Goal: Find specific page/section: Find specific page/section

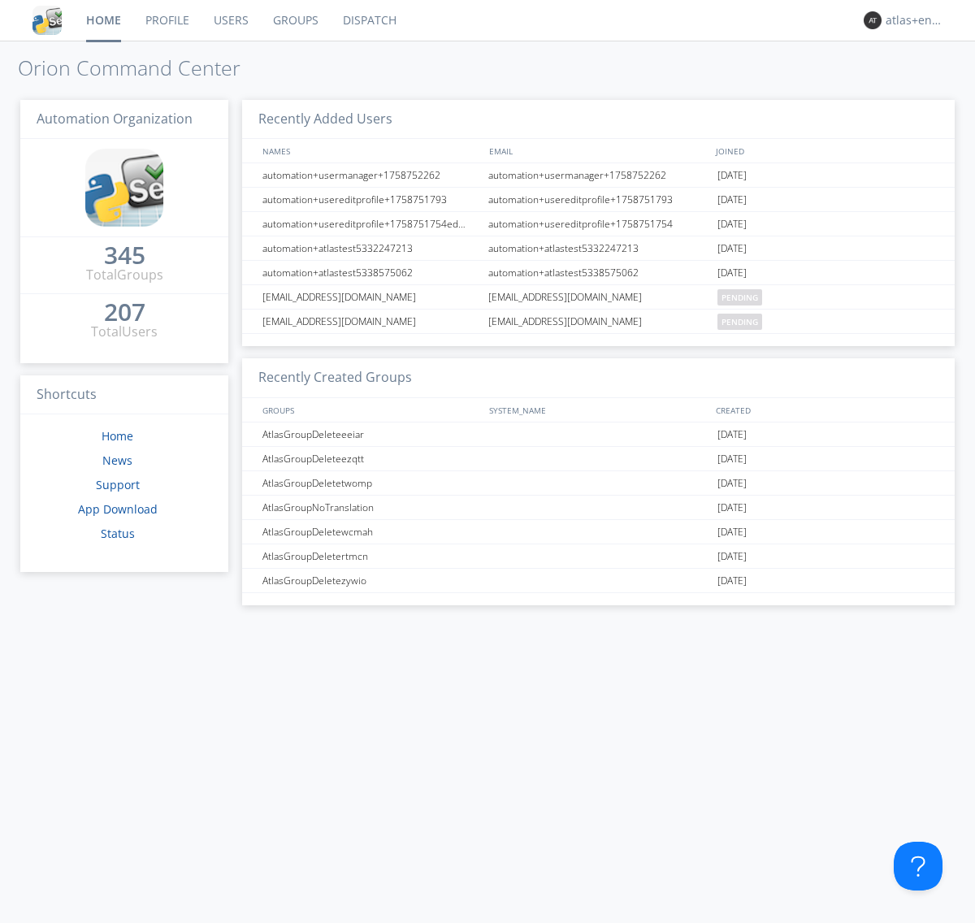
click at [368, 20] on link "Dispatch" at bounding box center [370, 20] width 78 height 41
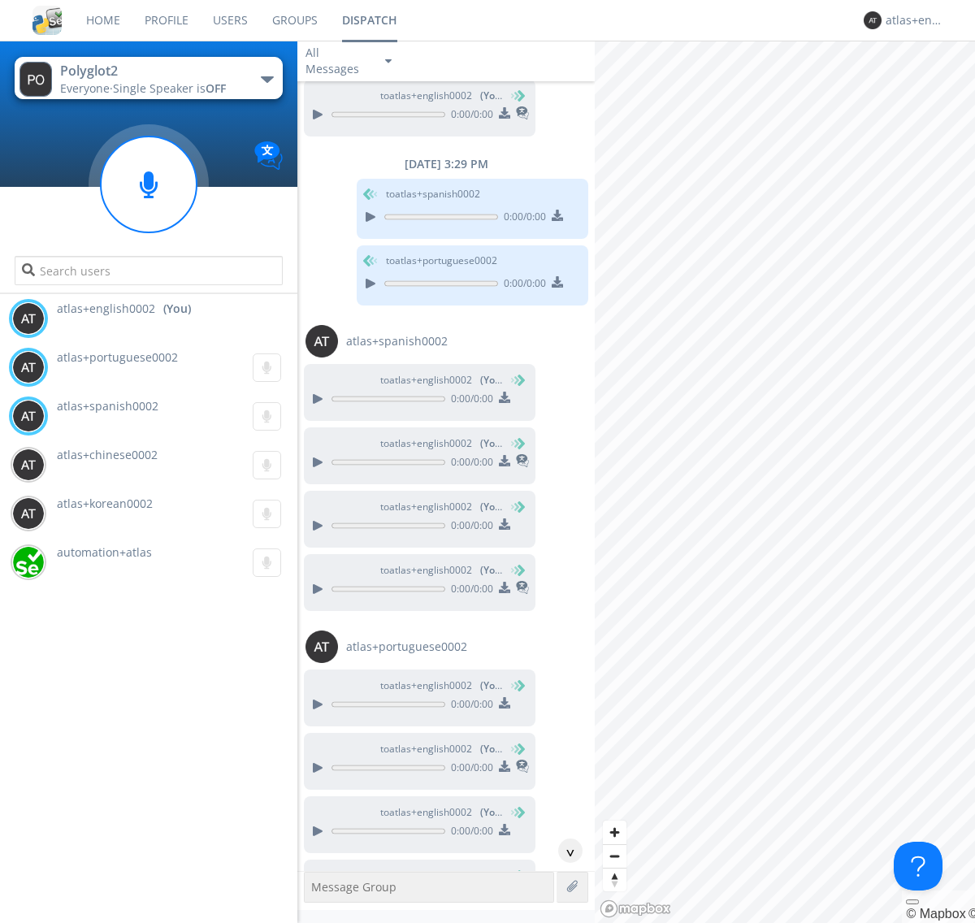
scroll to position [643, 0]
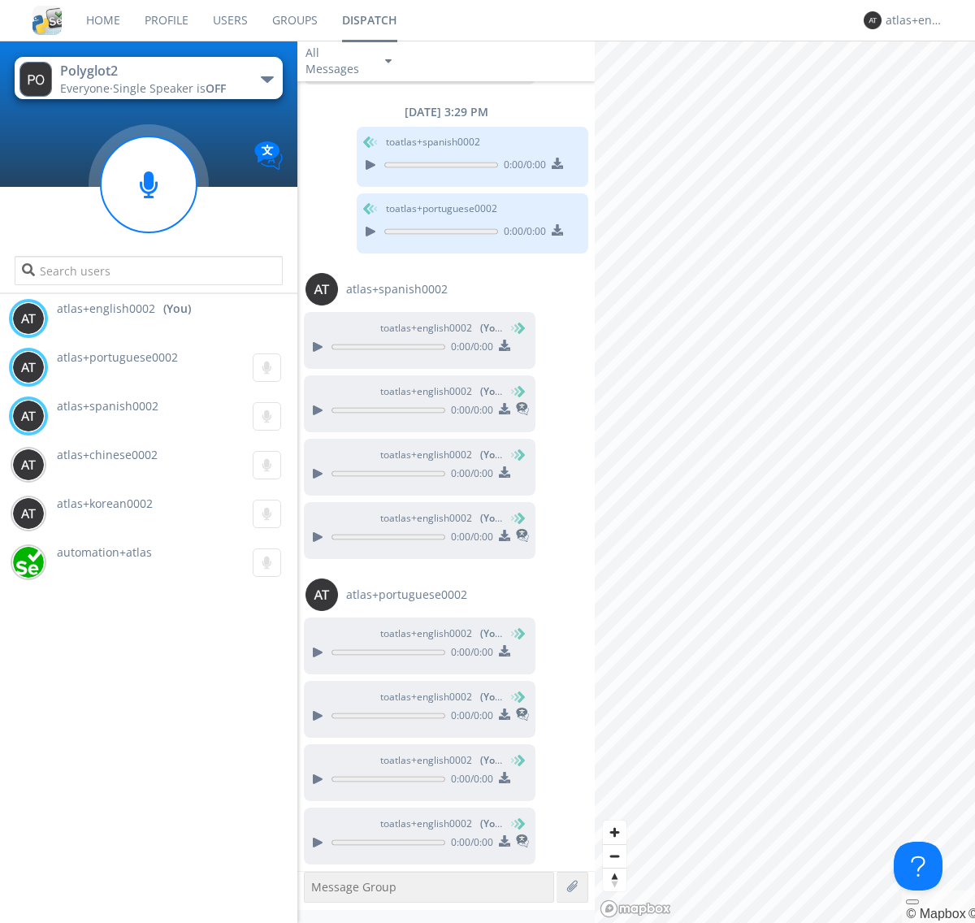
click at [266, 79] on div "button" at bounding box center [267, 79] width 13 height 6
click at [0, 0] on span "Polyglot3" at bounding box center [0, 0] width 0 height 0
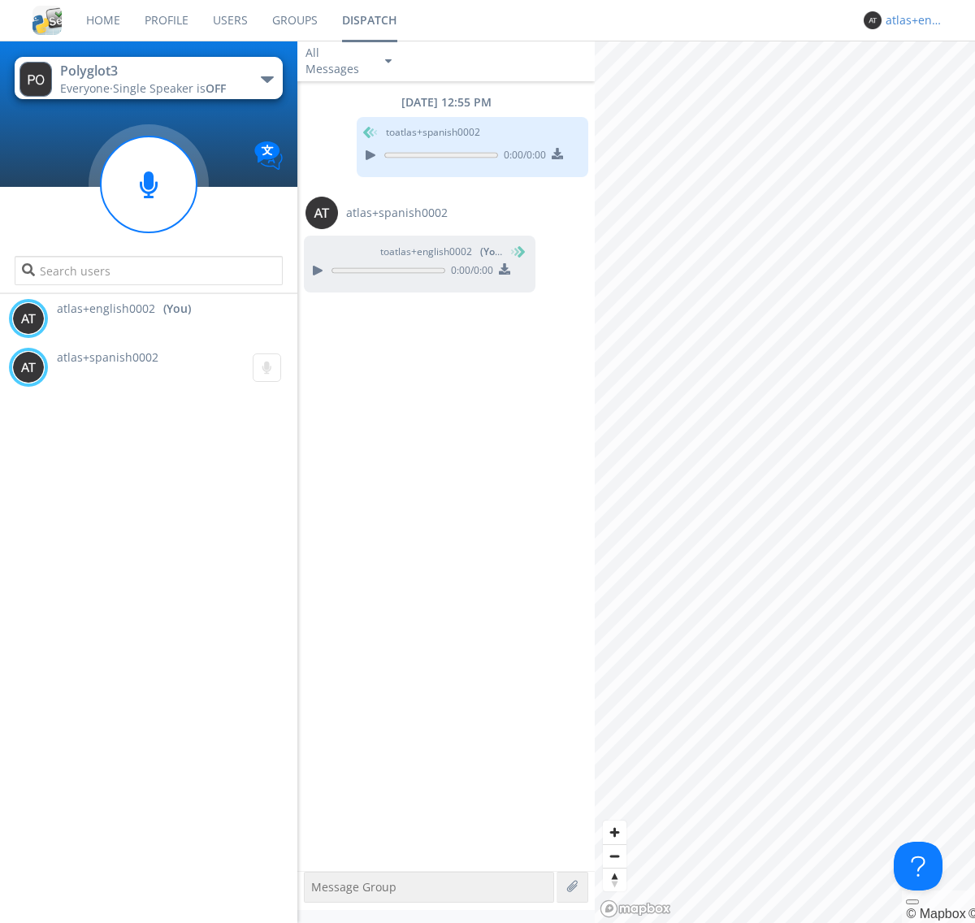
click at [912, 20] on div "atlas+english0002" at bounding box center [916, 20] width 61 height 16
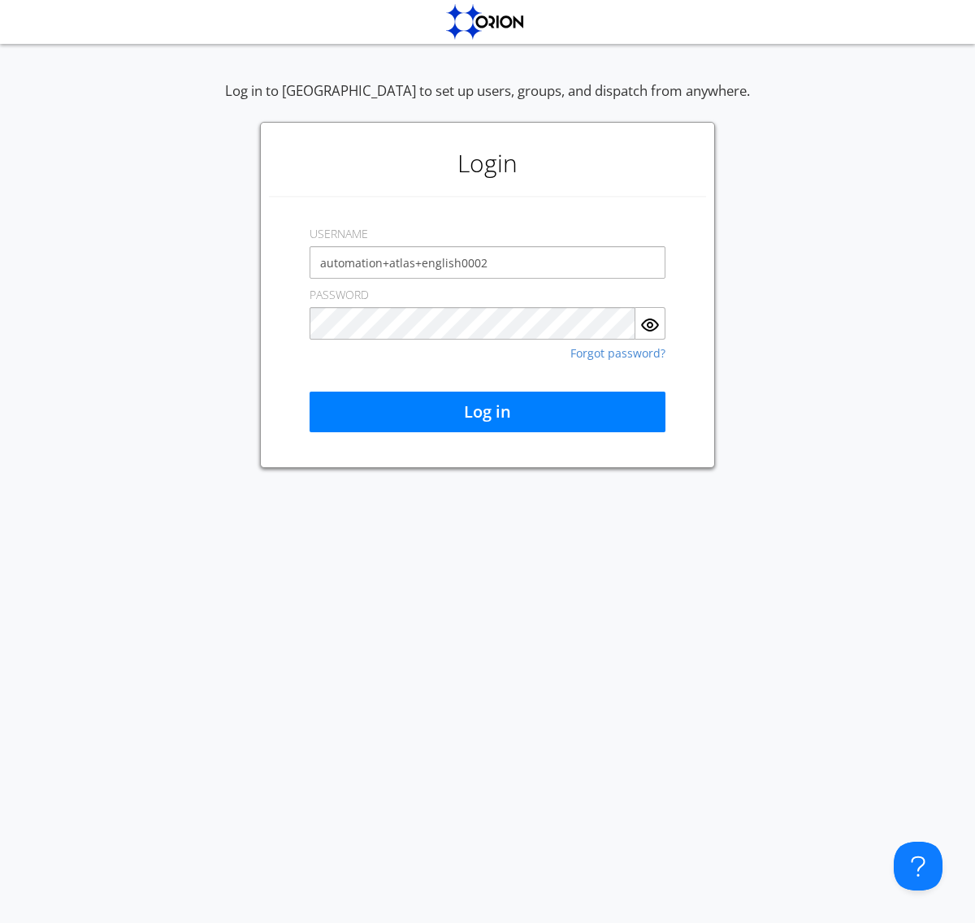
type input "automation+atlas+english0002"
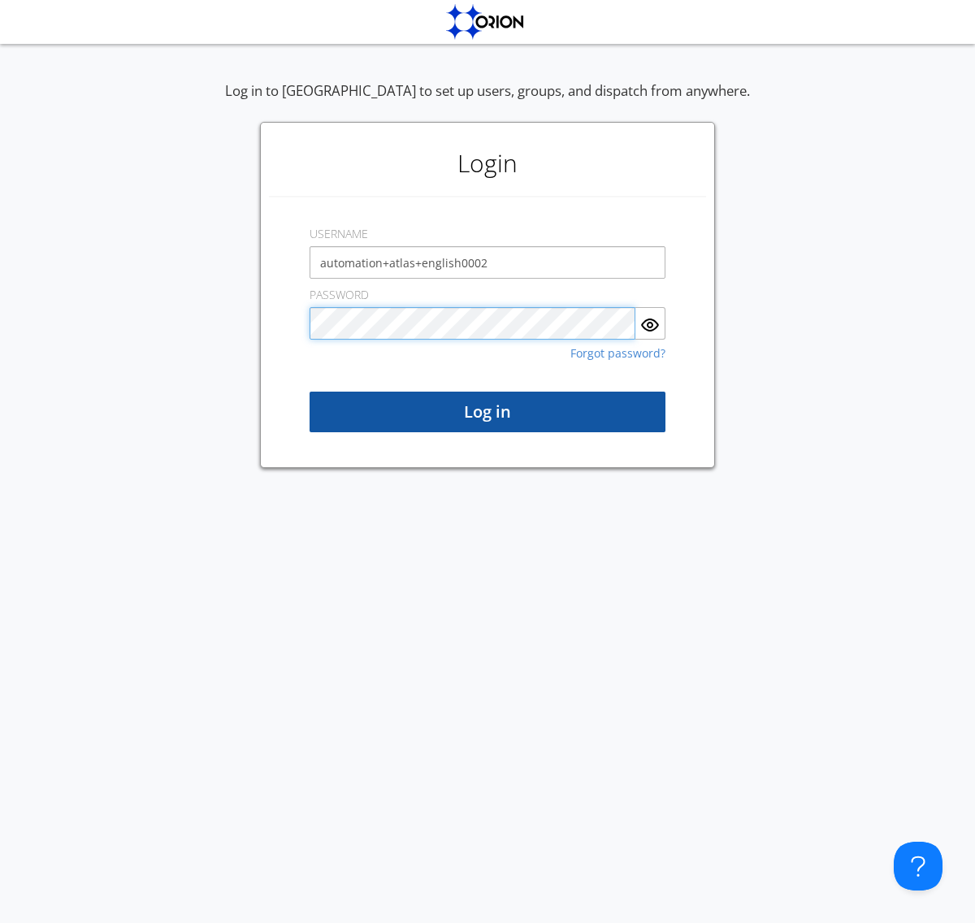
click at [487, 412] on button "Log in" at bounding box center [488, 412] width 356 height 41
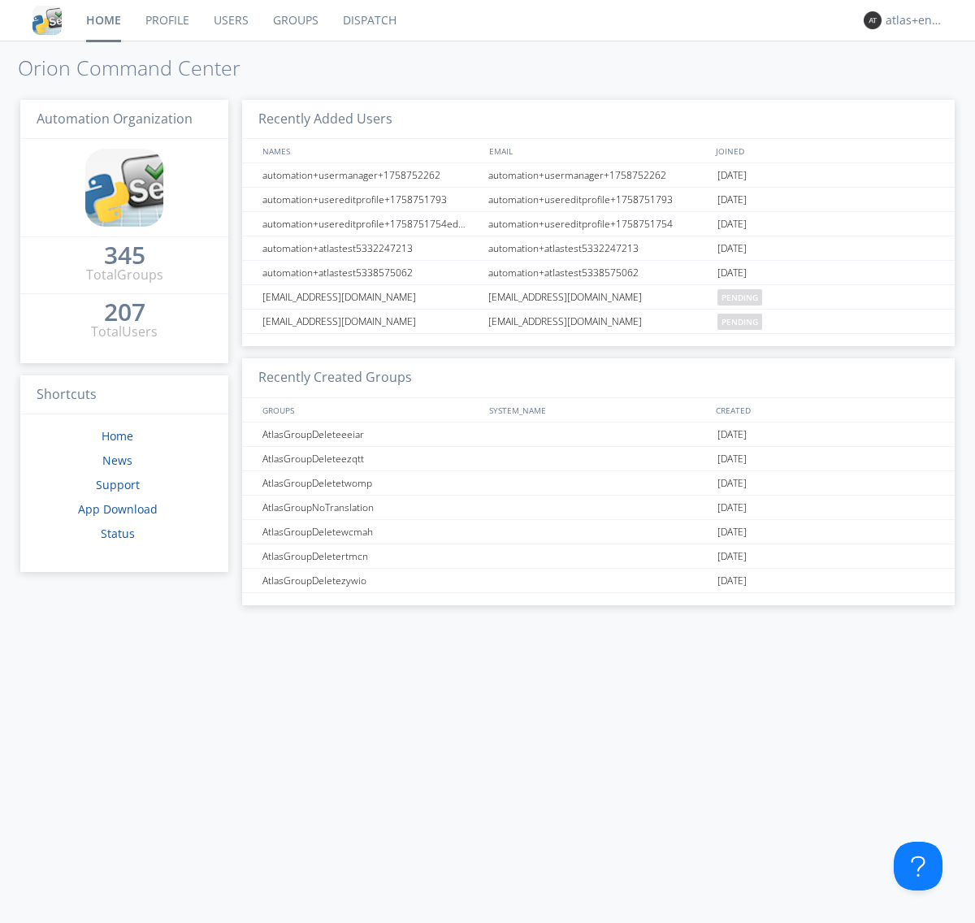
click at [368, 20] on link "Dispatch" at bounding box center [370, 20] width 78 height 41
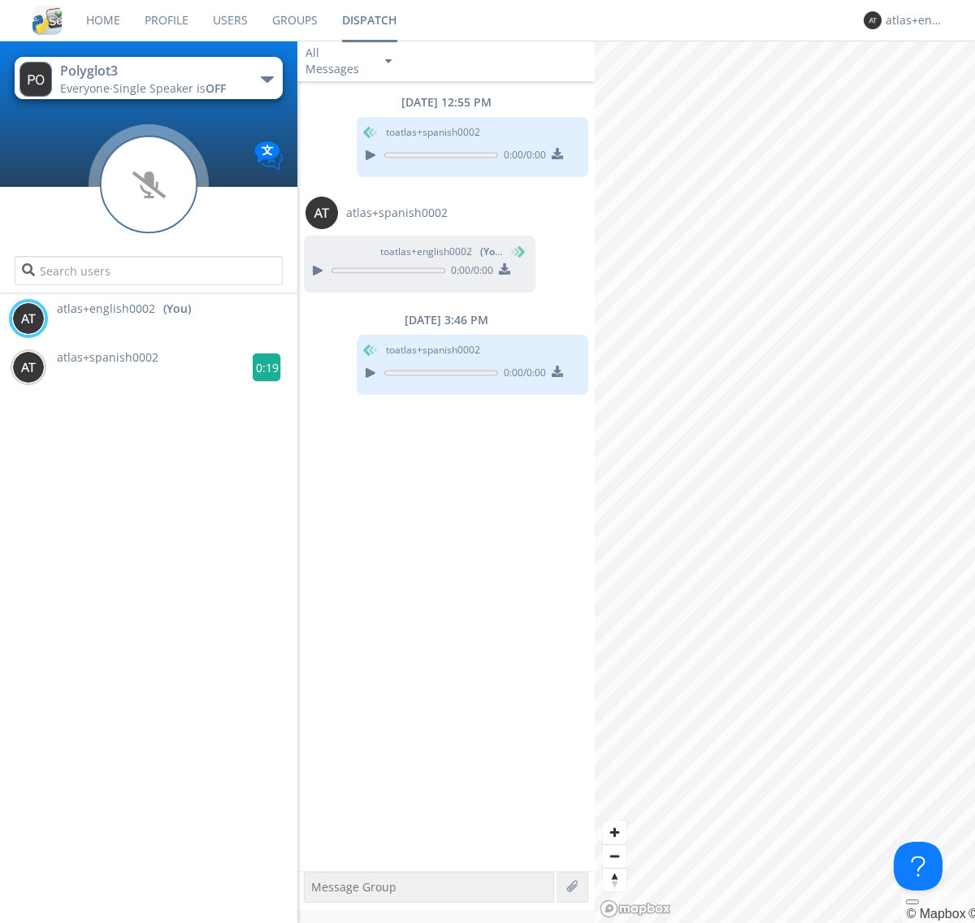
click at [260, 367] on g at bounding box center [267, 367] width 28 height 28
